Goal: Information Seeking & Learning: Learn about a topic

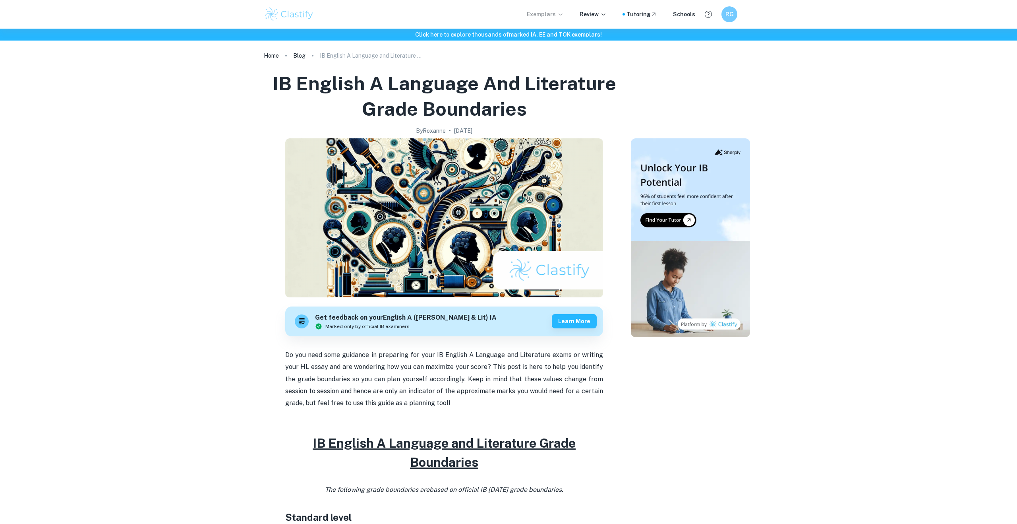
click at [561, 15] on icon at bounding box center [560, 14] width 6 height 6
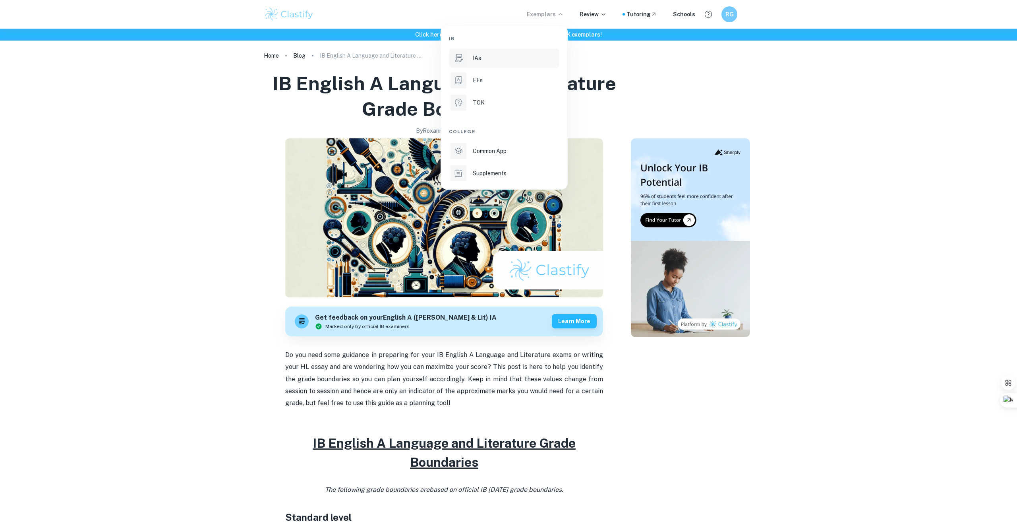
click at [490, 59] on div "IAs" at bounding box center [515, 58] width 85 height 9
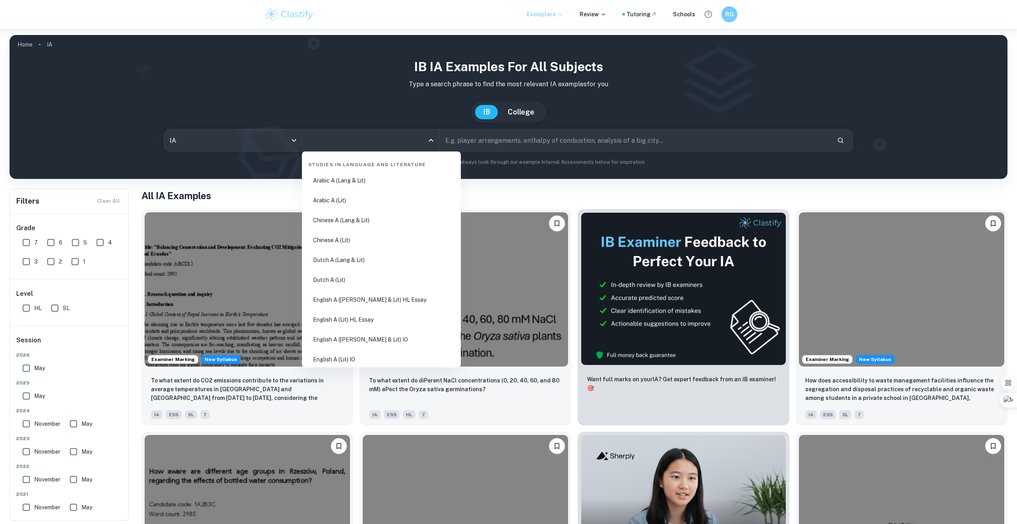
click at [341, 143] on input "All Subjects" at bounding box center [365, 140] width 118 height 15
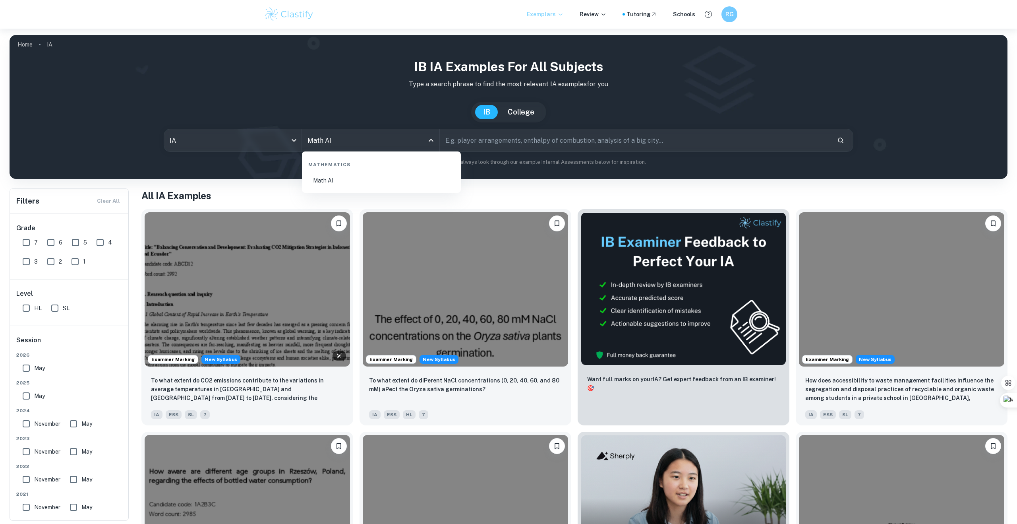
type input "Math AI"
click at [30, 306] on input "HL" at bounding box center [26, 308] width 16 height 16
checkbox input "true"
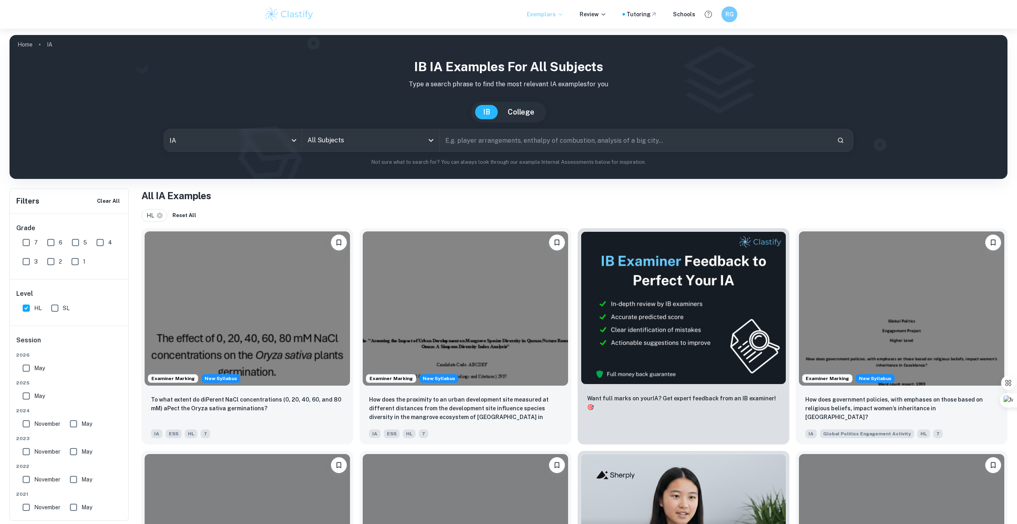
click at [358, 147] on input "All Subjects" at bounding box center [365, 140] width 118 height 15
type input "A"
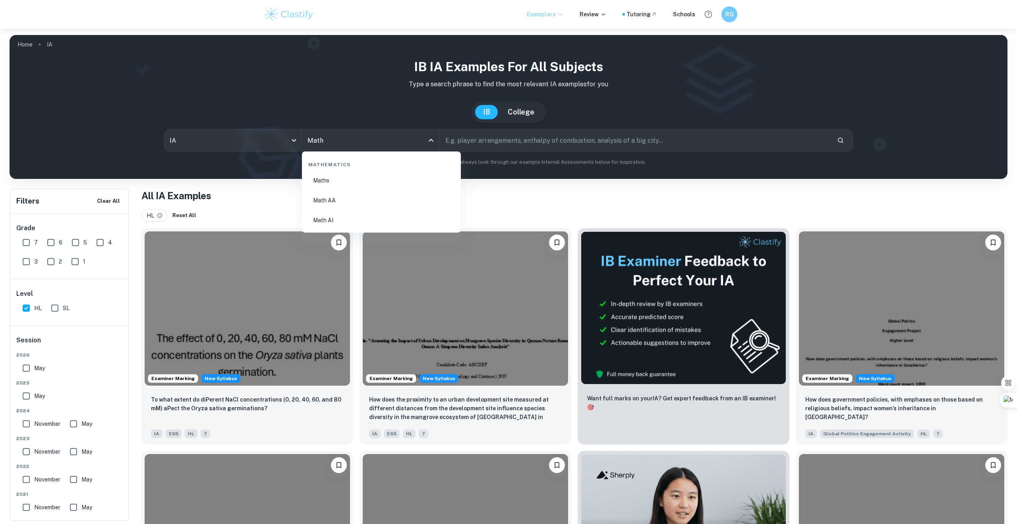
click at [343, 217] on li "Math AI" at bounding box center [381, 220] width 153 height 18
type input "Math AI"
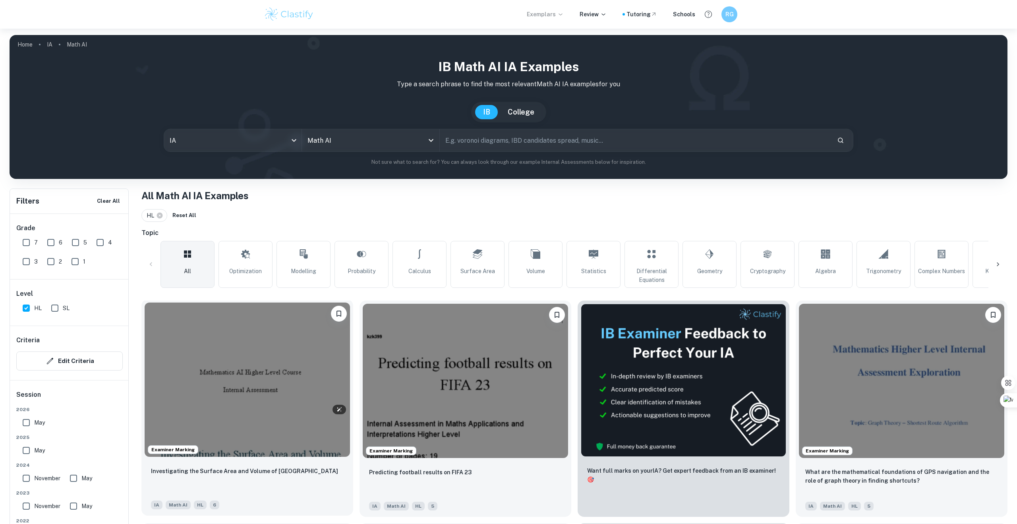
scroll to position [38, 0]
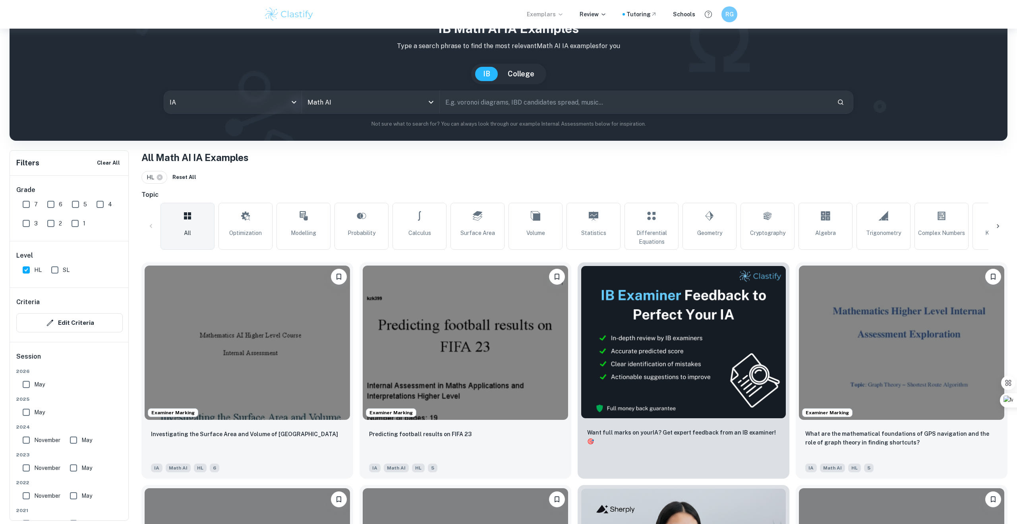
click at [27, 203] on input "7" at bounding box center [26, 204] width 16 height 16
checkbox input "true"
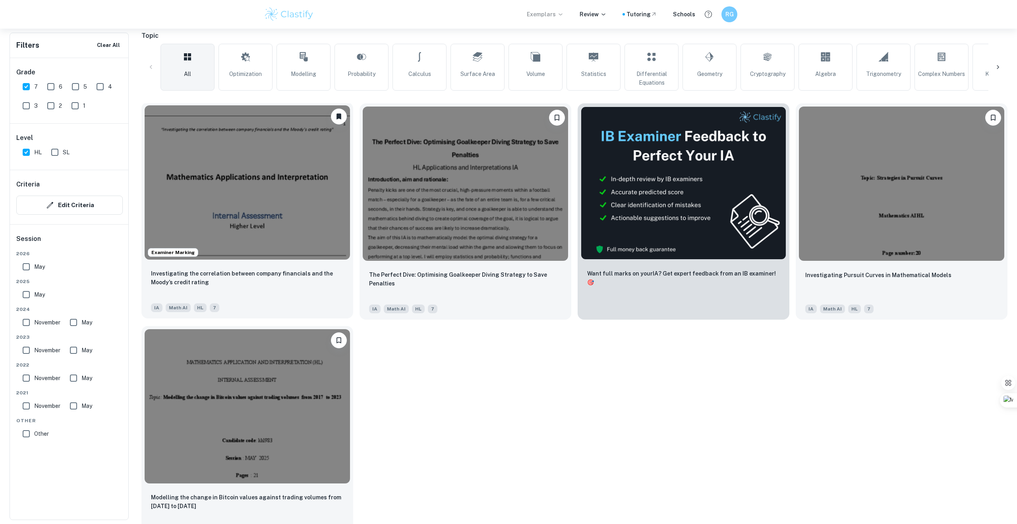
scroll to position [215, 0]
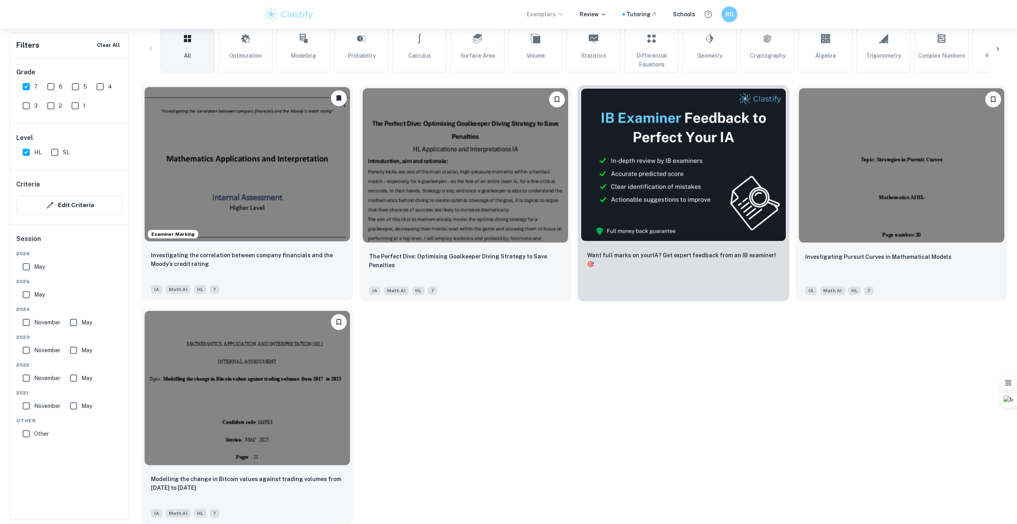
click at [289, 279] on div "Investigating the correlation between company financials and the [PERSON_NAME] …" at bounding box center [247, 272] width 212 height 56
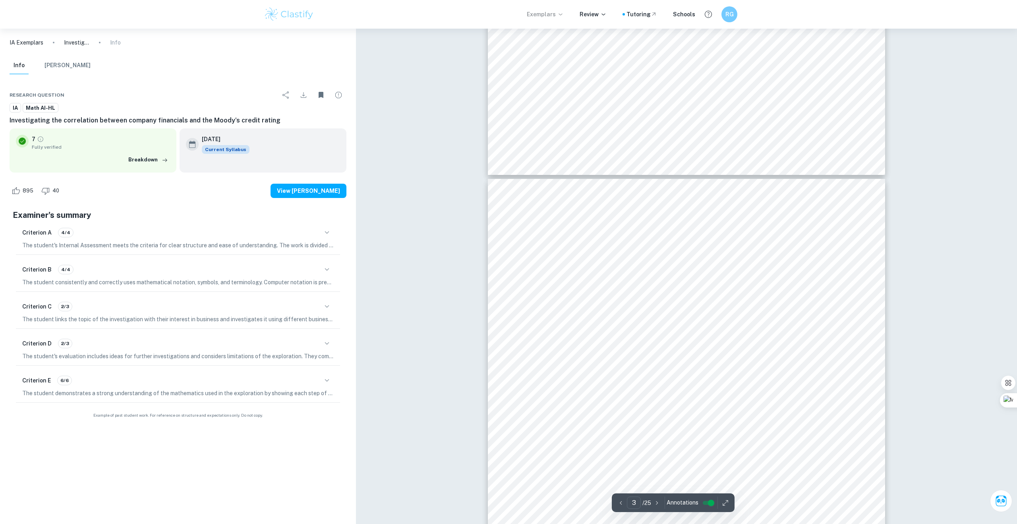
scroll to position [1126, 0]
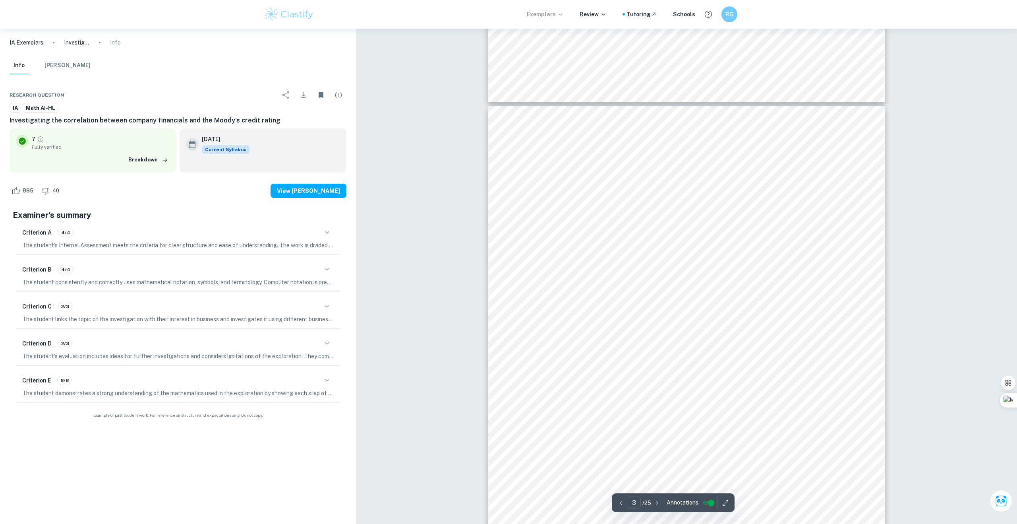
drag, startPoint x: 554, startPoint y: 168, endPoint x: 558, endPoint y: 172, distance: 5.4
click at [558, 172] on div "3 “Investigating the correlation between company financials and the [PERSON_NAM…" at bounding box center [686, 387] width 397 height 562
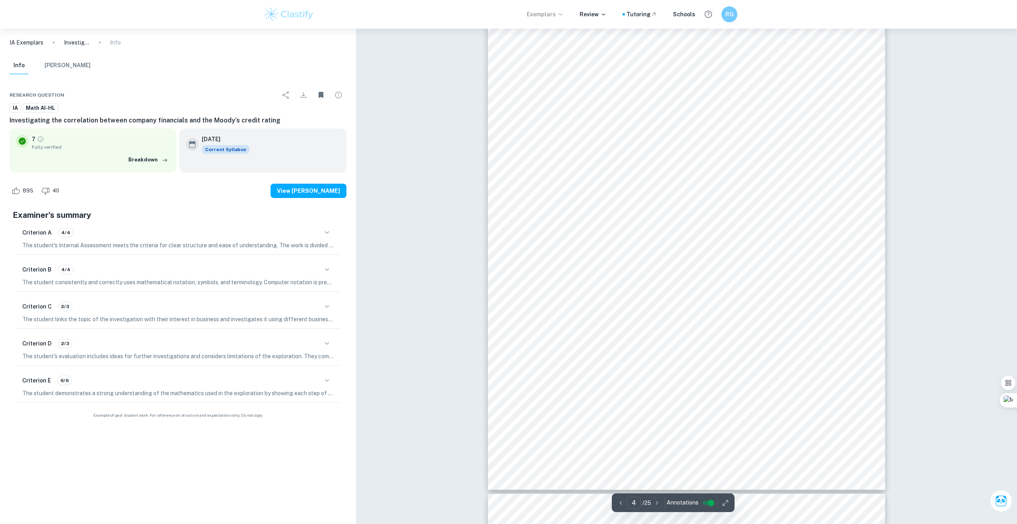
scroll to position [1899, 0]
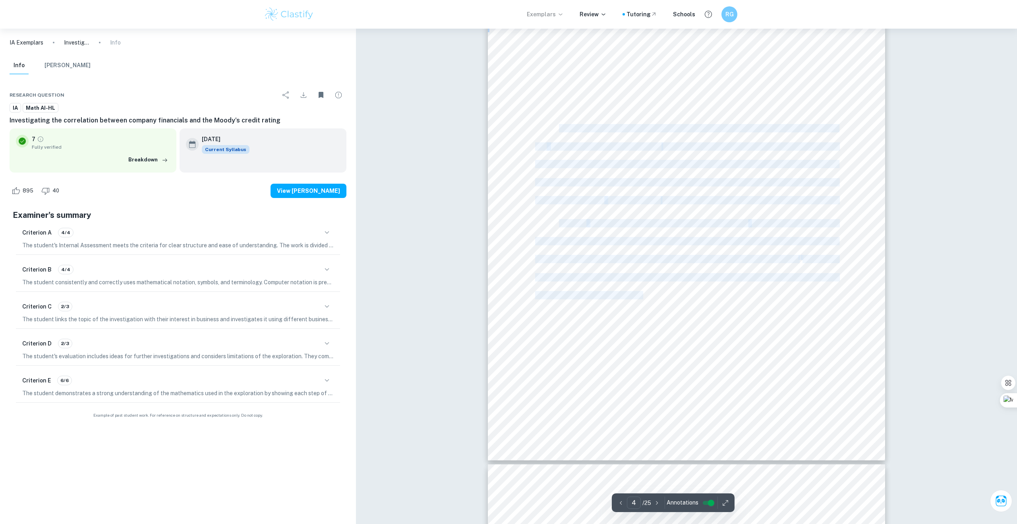
drag, startPoint x: 561, startPoint y: 129, endPoint x: 645, endPoint y: 298, distance: 189.3
click at [645, 298] on div "4 “Investigating the correlation between company financials and the [PERSON_NAM…" at bounding box center [686, 179] width 397 height 562
copy div "The sampling method utilised for the selection of the financials included in th…"
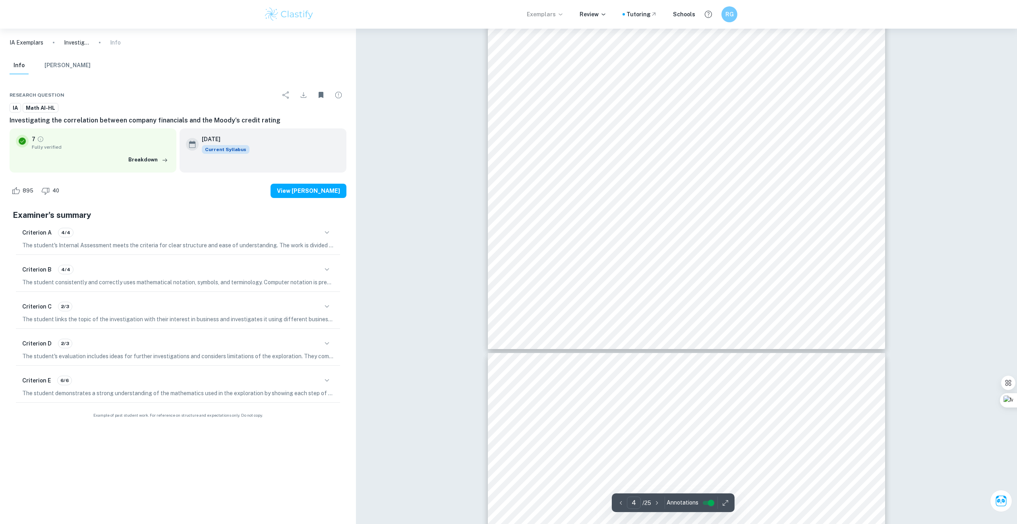
type input "5"
